Goal: Obtain resource: Download file/media

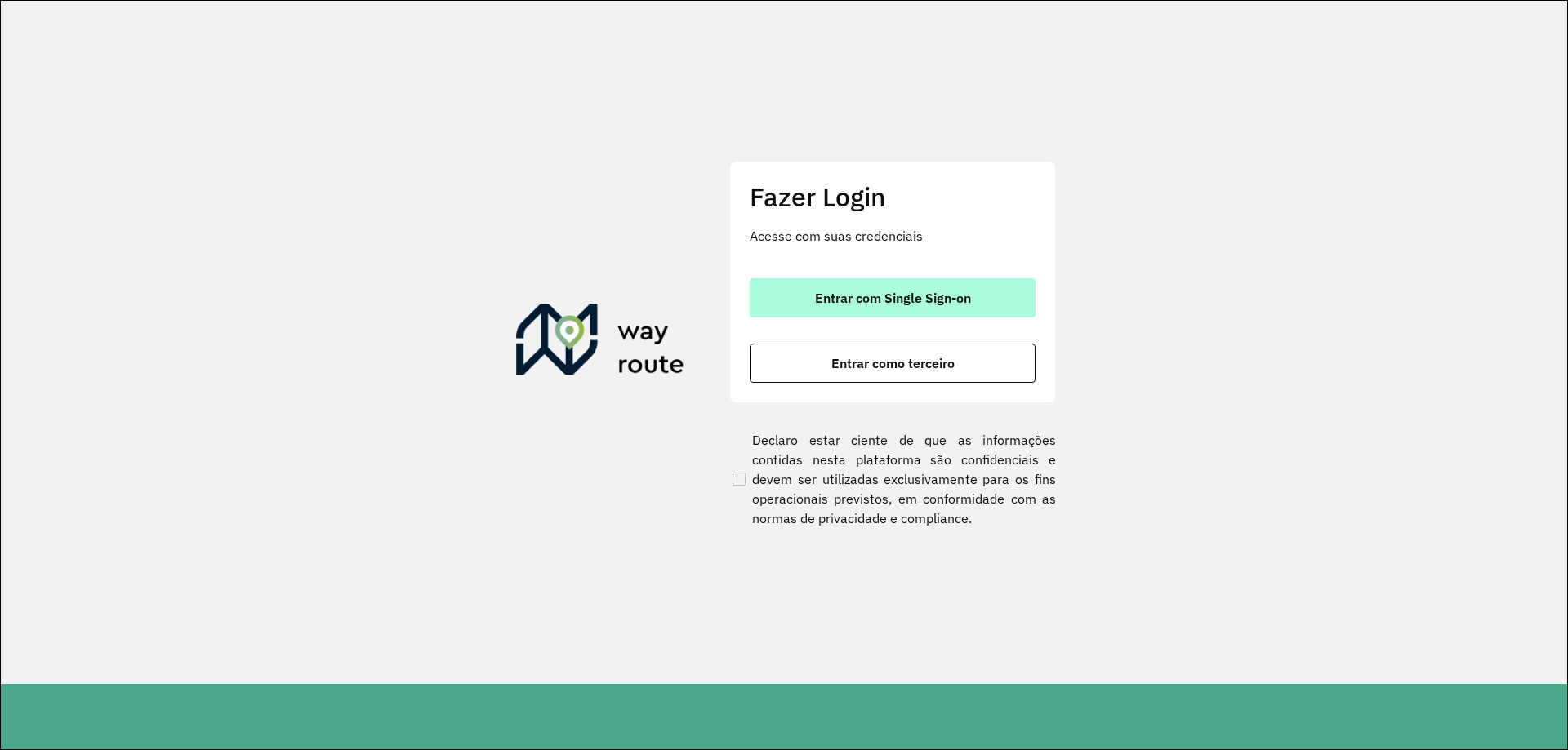
click at [825, 292] on span "Entrar com Single Sign-on" at bounding box center [892, 298] width 156 height 13
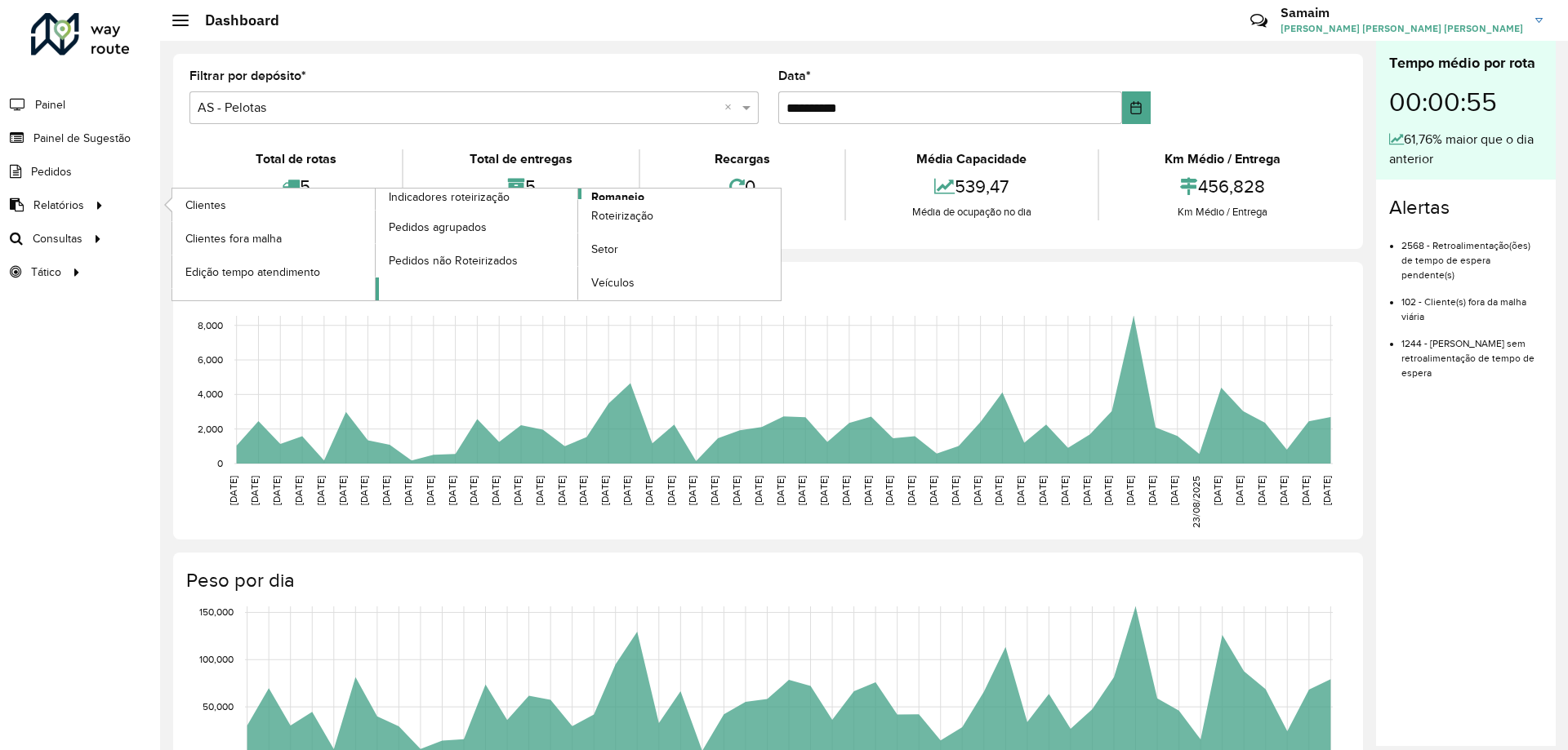
click at [601, 194] on span "Romaneio" at bounding box center [618, 197] width 53 height 17
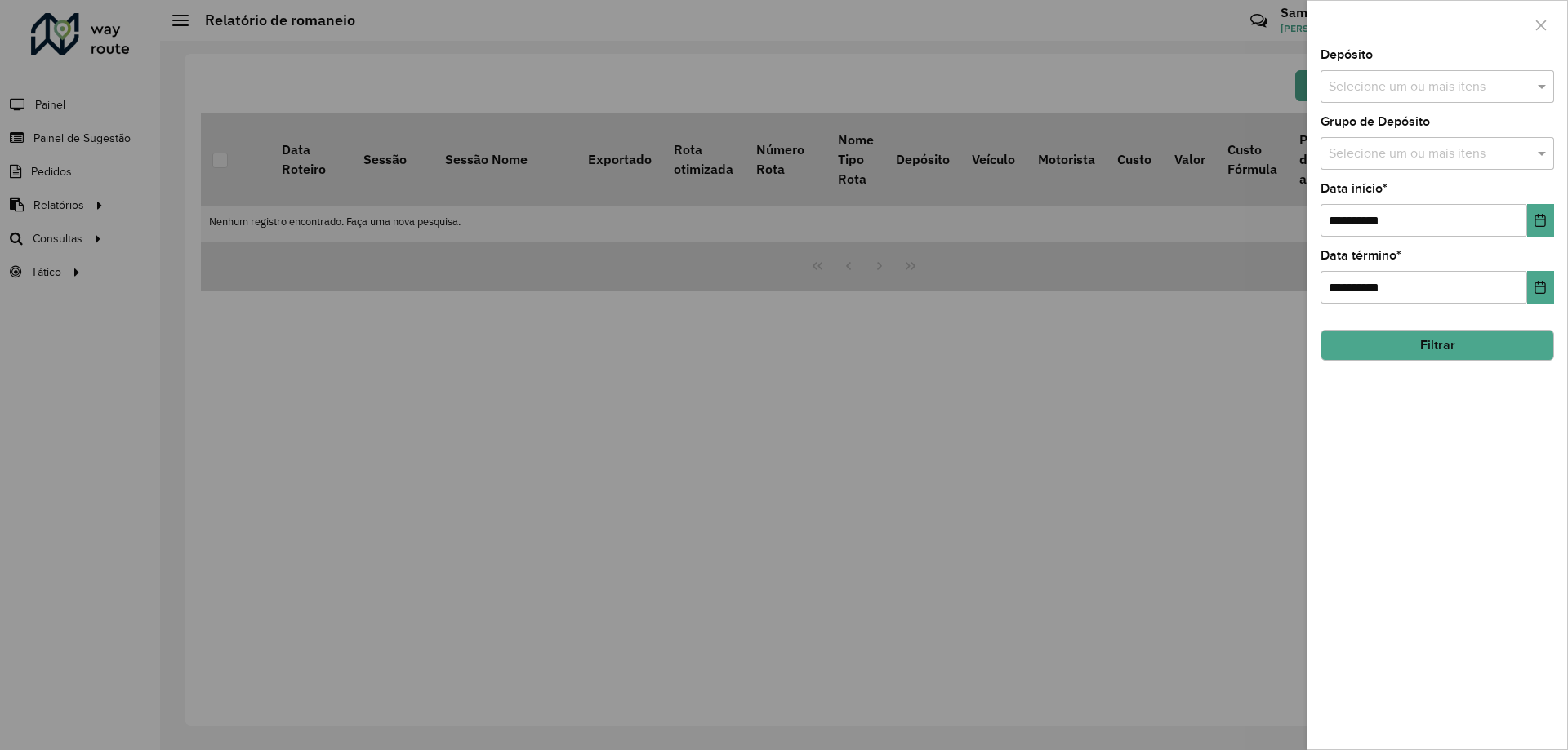
click at [1460, 87] on input "text" at bounding box center [1429, 87] width 209 height 20
click at [1388, 127] on button "Selecionar Todos" at bounding box center [1379, 137] width 104 height 26
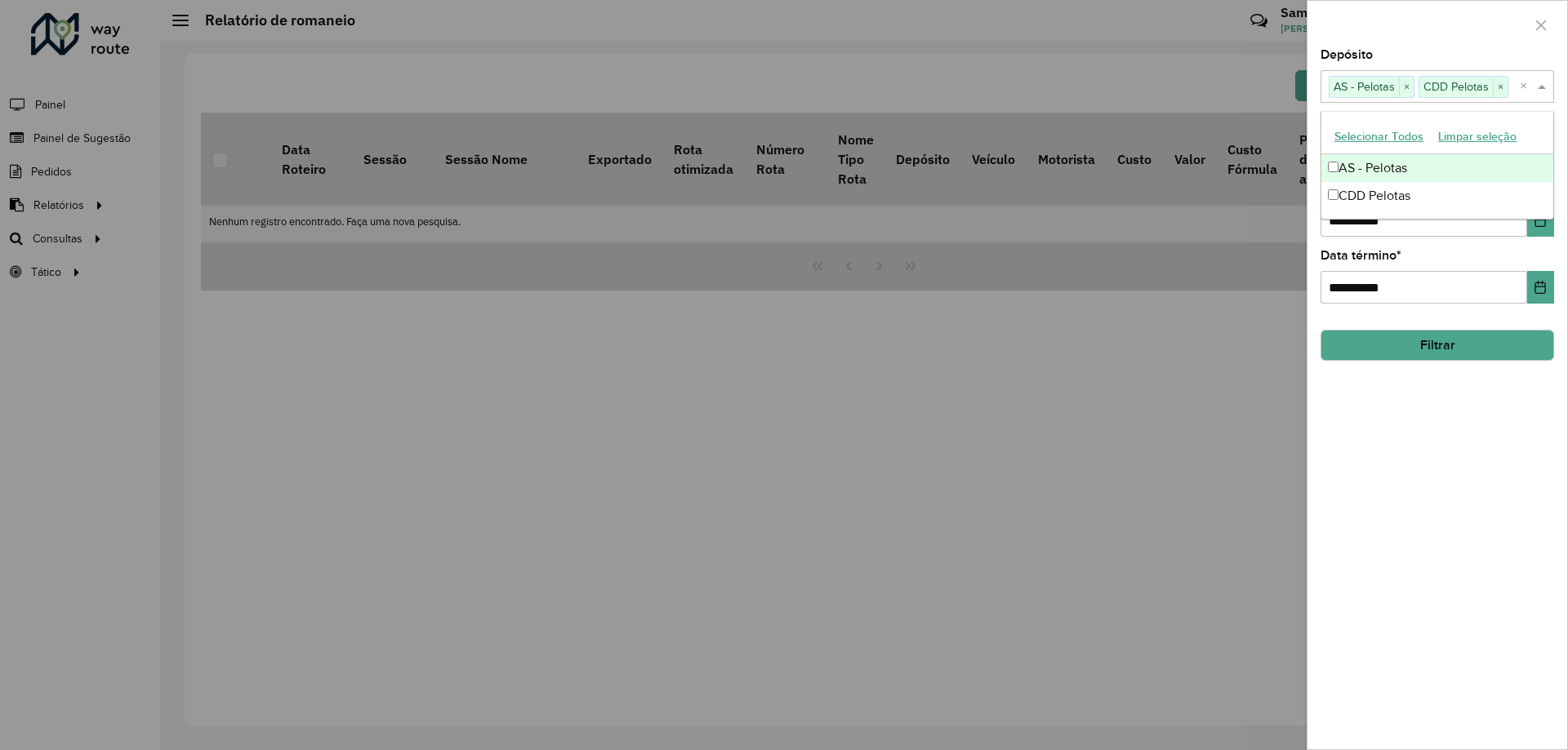
click at [1407, 16] on div at bounding box center [1438, 25] width 260 height 48
click at [1418, 140] on div "Selecione um ou mais itens" at bounding box center [1438, 154] width 233 height 33
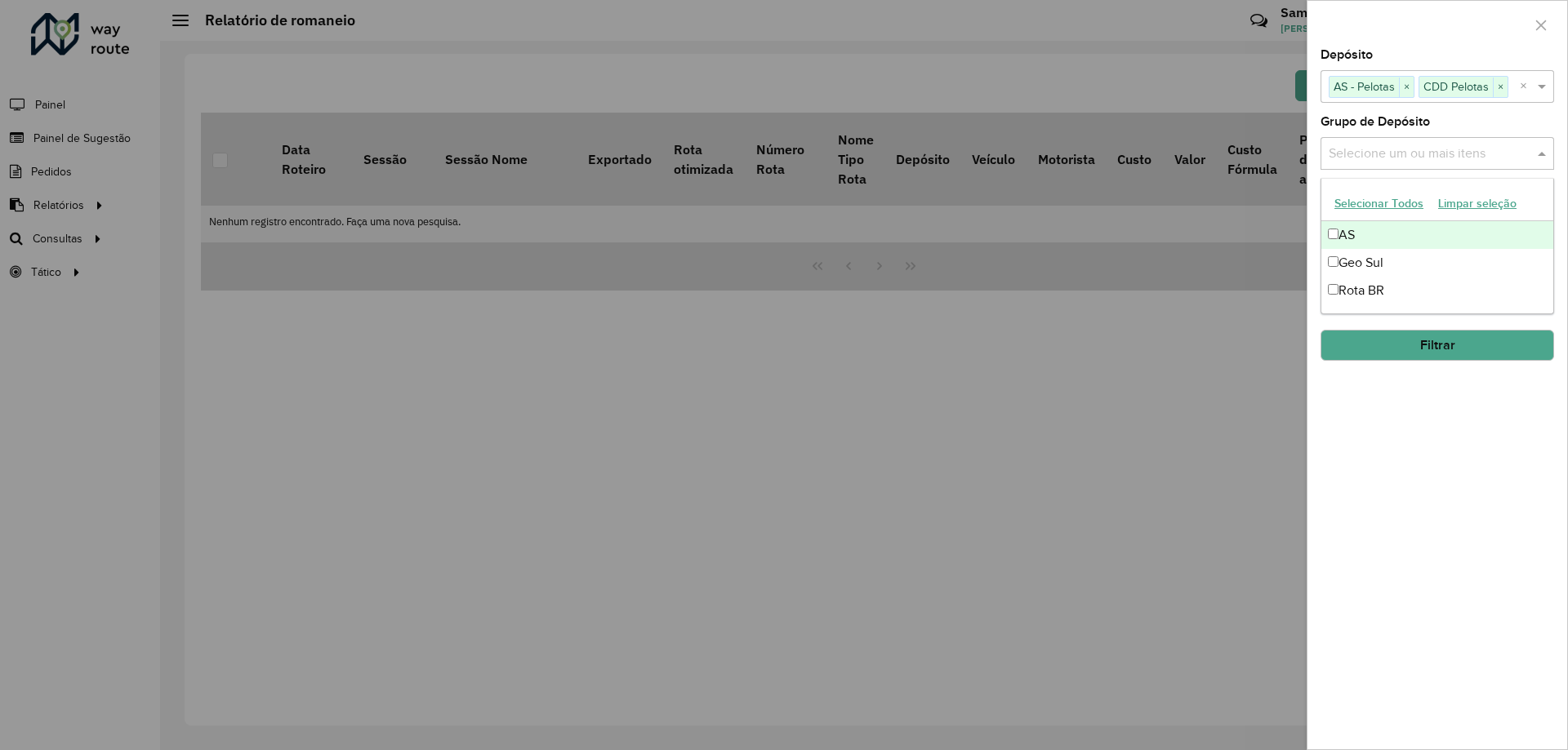
click at [1371, 203] on button "Selecionar Todos" at bounding box center [1379, 204] width 104 height 26
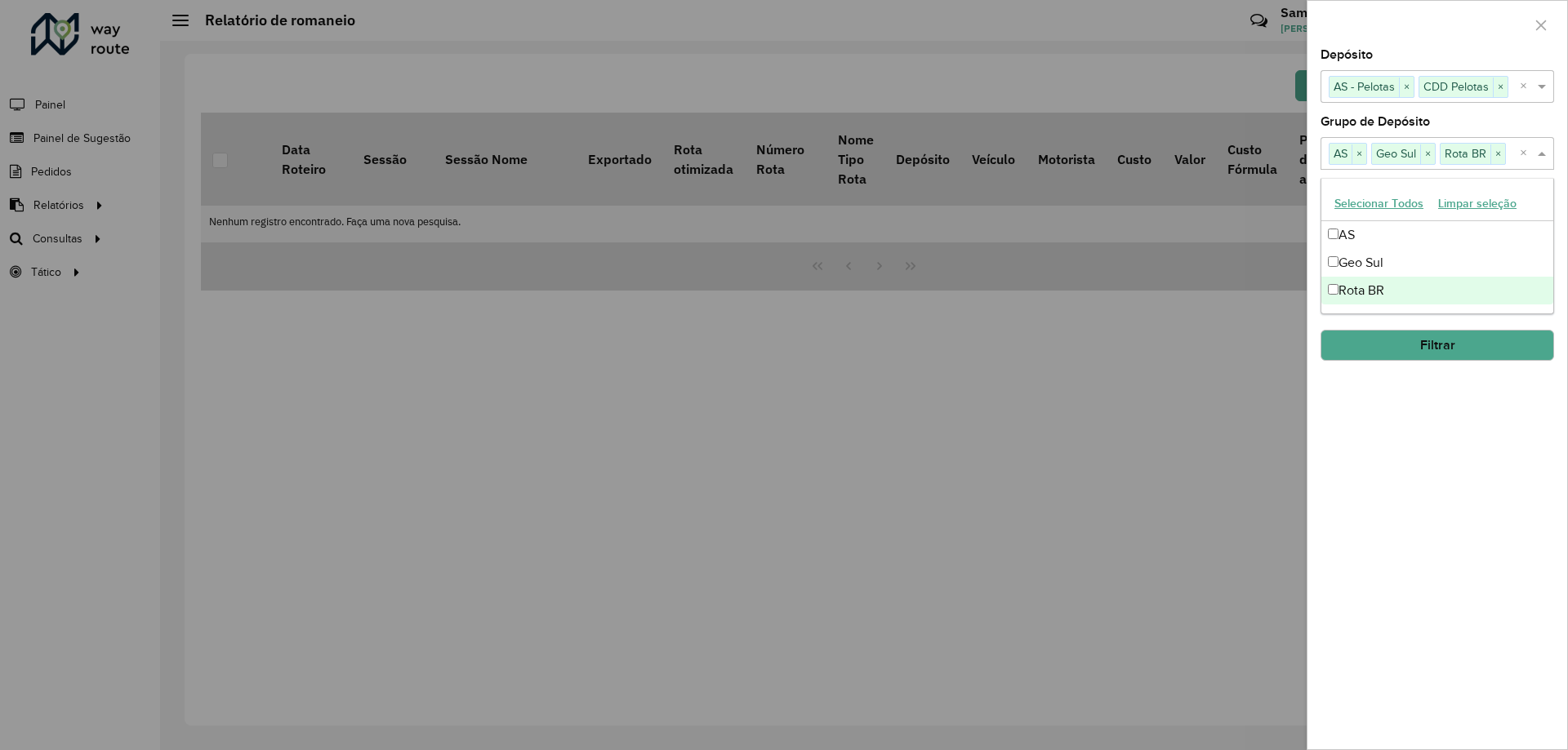
click at [1401, 406] on div "**********" at bounding box center [1438, 399] width 260 height 701
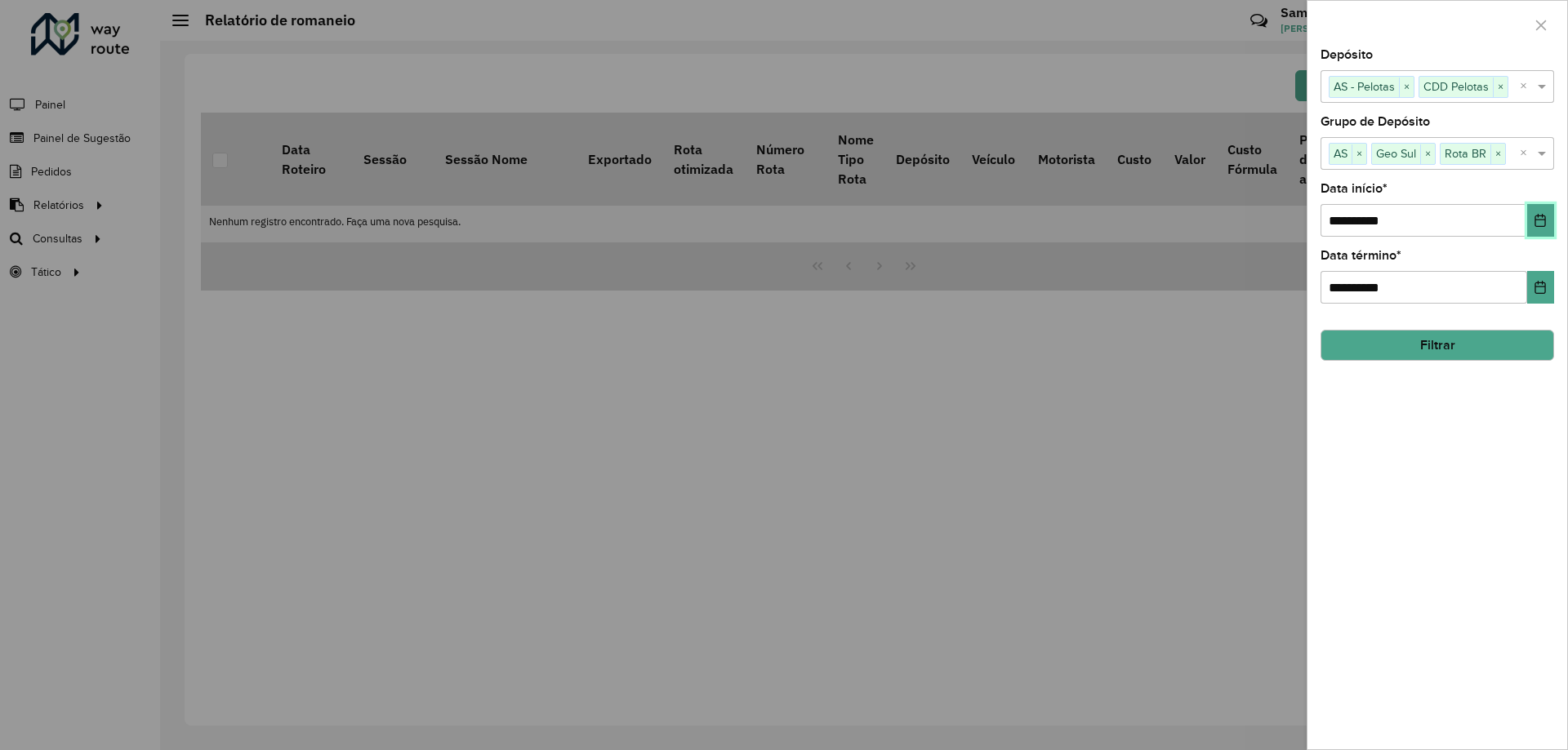
click at [1534, 222] on icon "Choose Date" at bounding box center [1541, 221] width 13 height 13
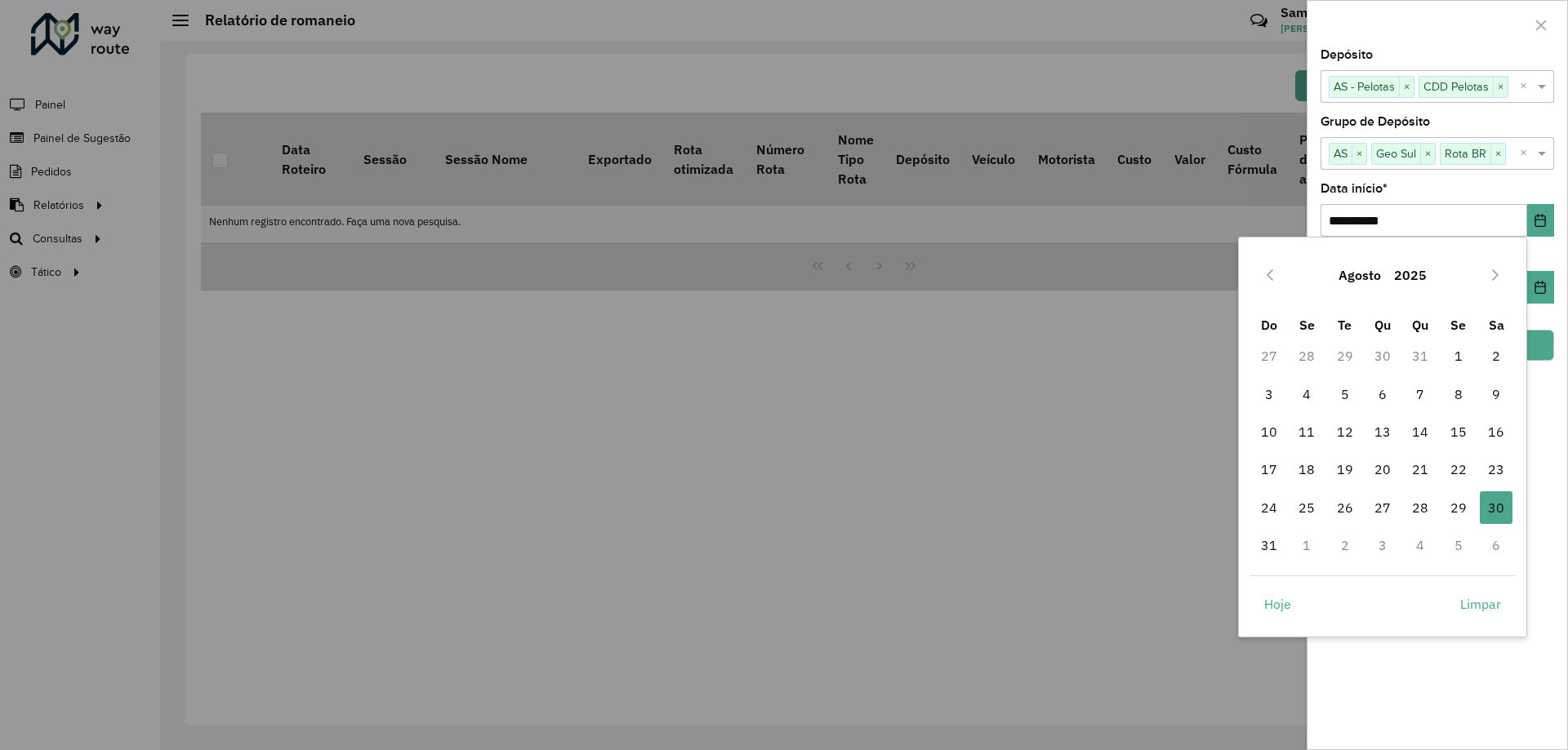
click at [1314, 550] on td "1" at bounding box center [1306, 545] width 37 height 37
click at [1305, 544] on td "1" at bounding box center [1306, 545] width 37 height 37
click at [1493, 276] on icon "Next Month" at bounding box center [1495, 275] width 13 height 13
click at [1304, 350] on span "1" at bounding box center [1307, 356] width 33 height 33
type input "**********"
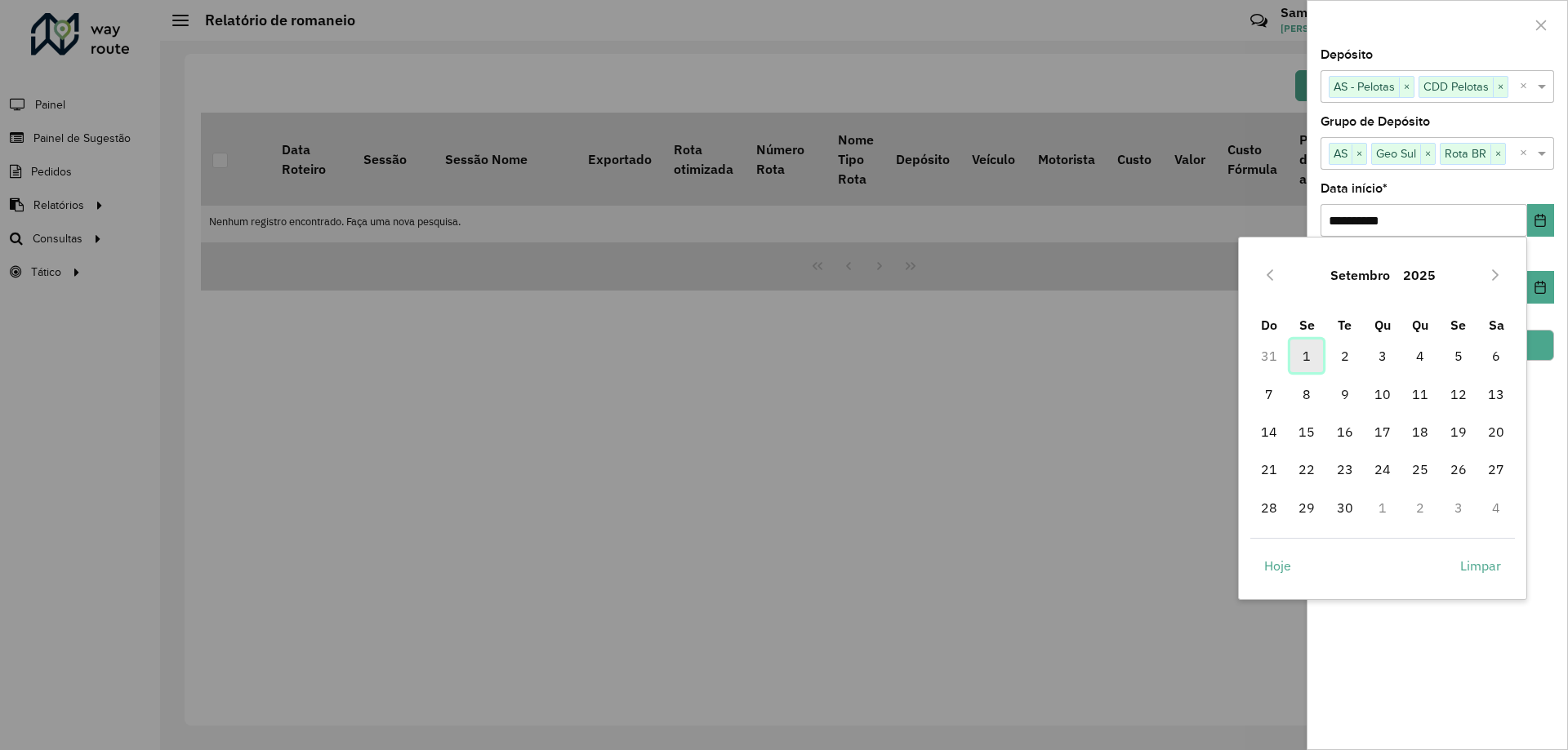
type input "**********"
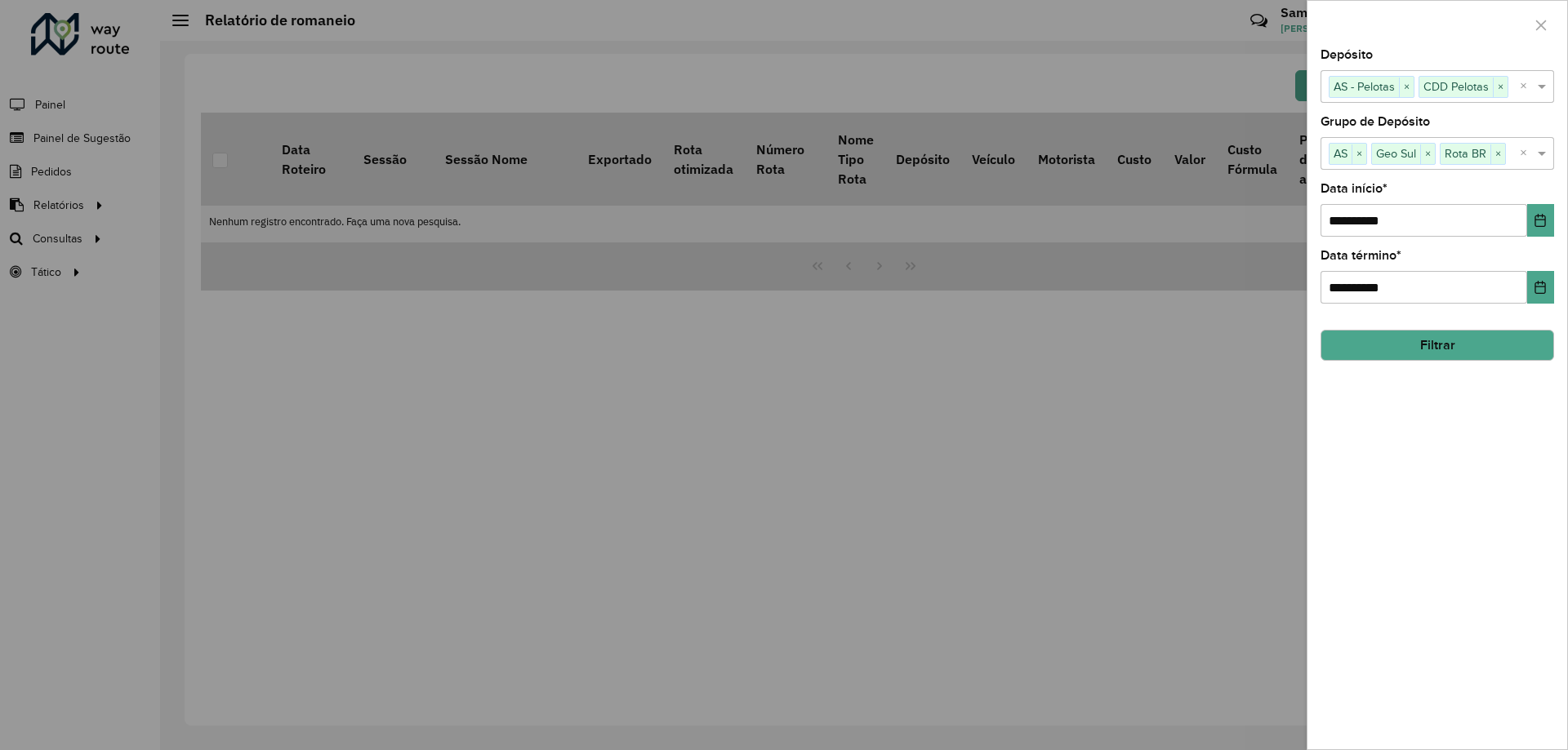
click at [1403, 345] on button "Filtrar" at bounding box center [1438, 345] width 233 height 31
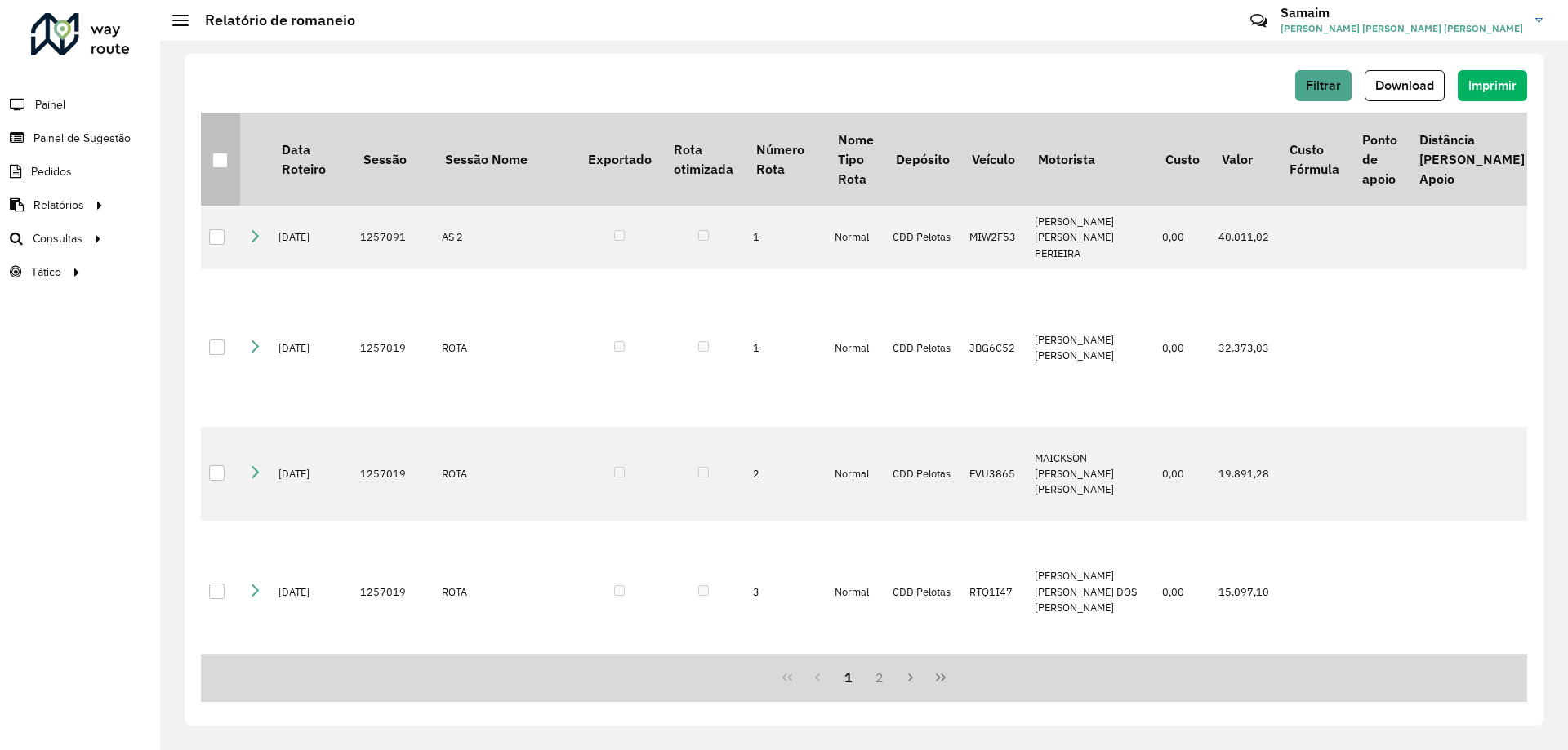
click at [227, 155] on div at bounding box center [221, 161] width 16 height 16
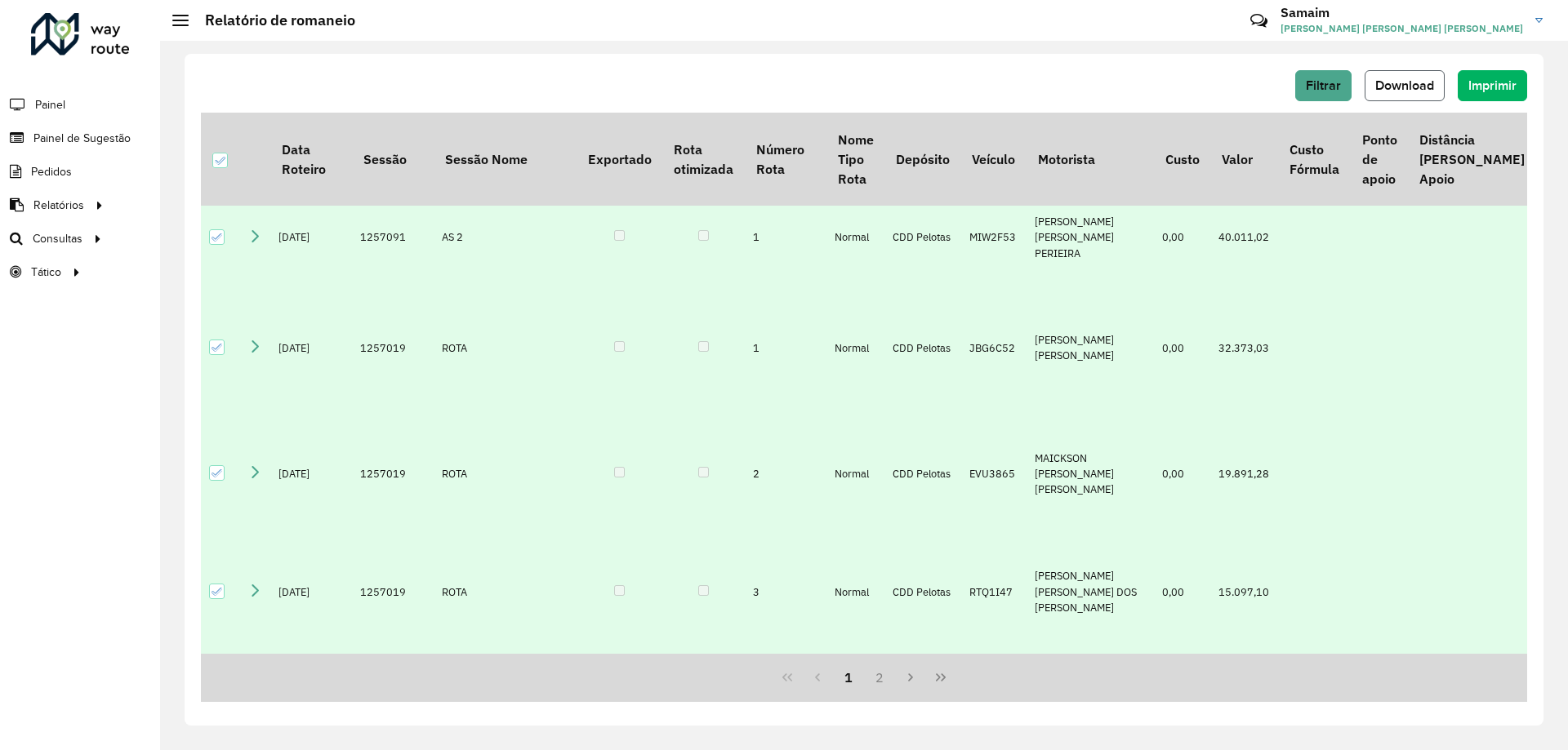
click at [1414, 85] on span "Download" at bounding box center [1405, 85] width 59 height 14
